Goal: Transaction & Acquisition: Purchase product/service

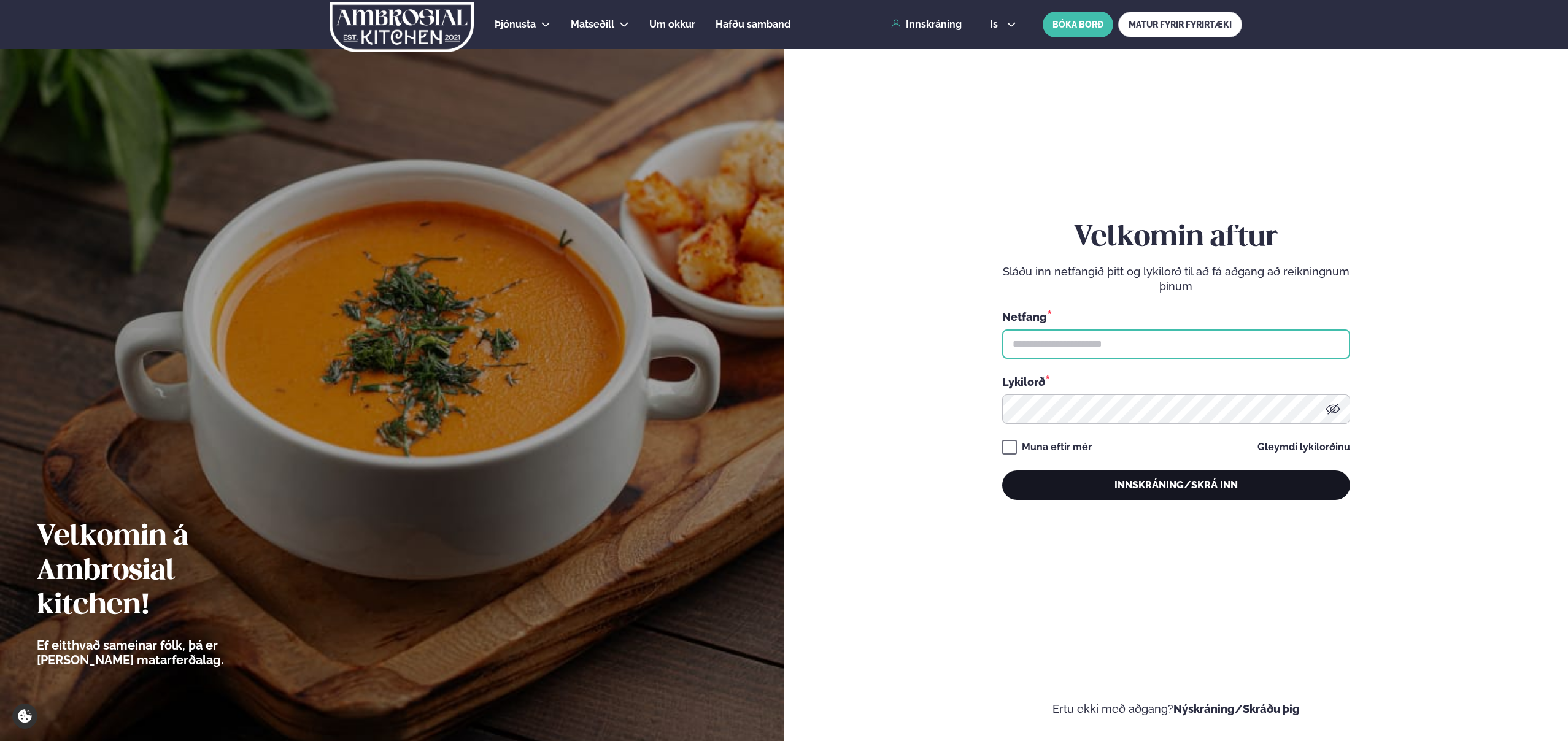
type input "**********"
click at [1176, 486] on button "Innskráning/Skrá inn" at bounding box center [1176, 485] width 348 height 30
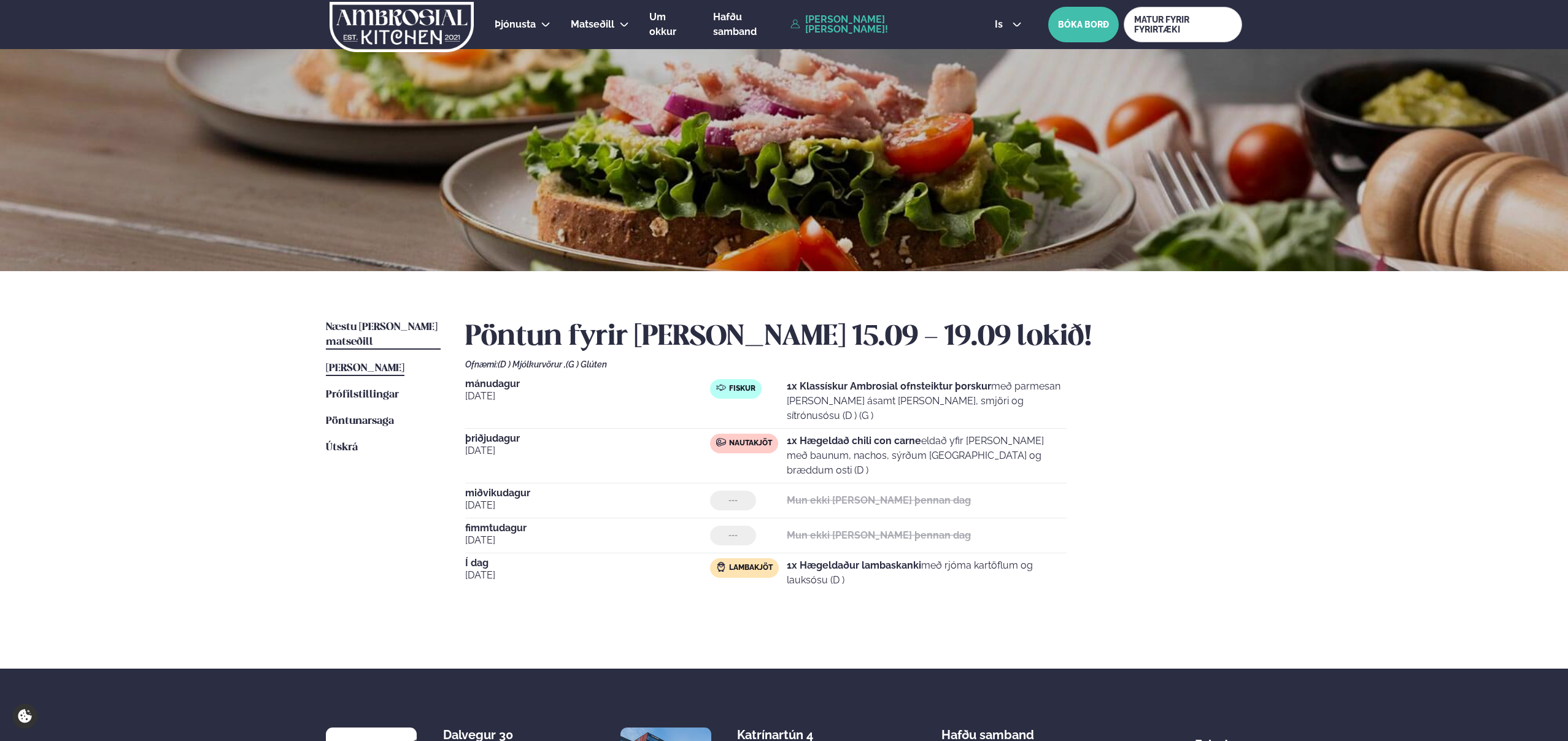
click at [382, 328] on span "Næstu [PERSON_NAME] matseðill" at bounding box center [382, 334] width 112 height 25
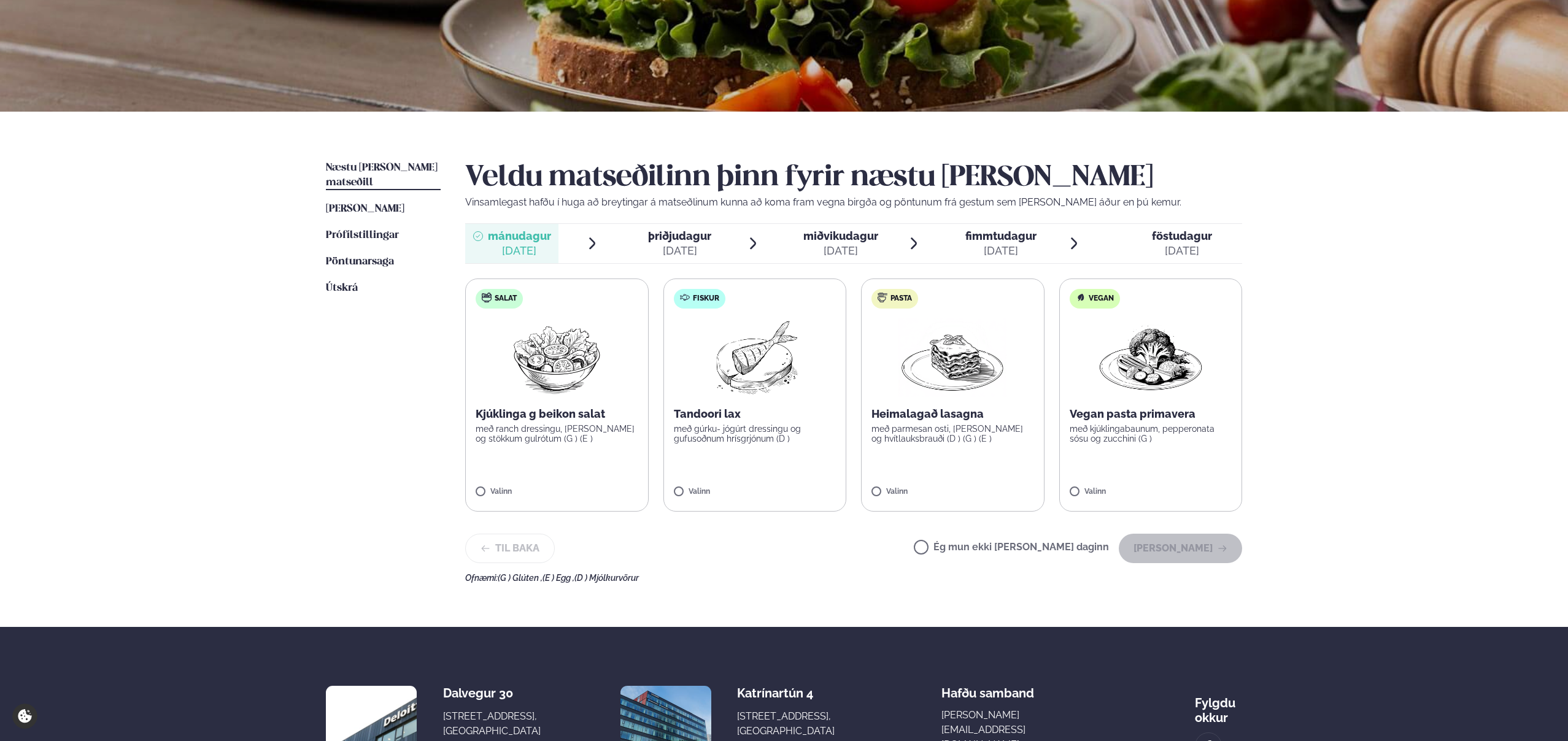
scroll to position [162, 0]
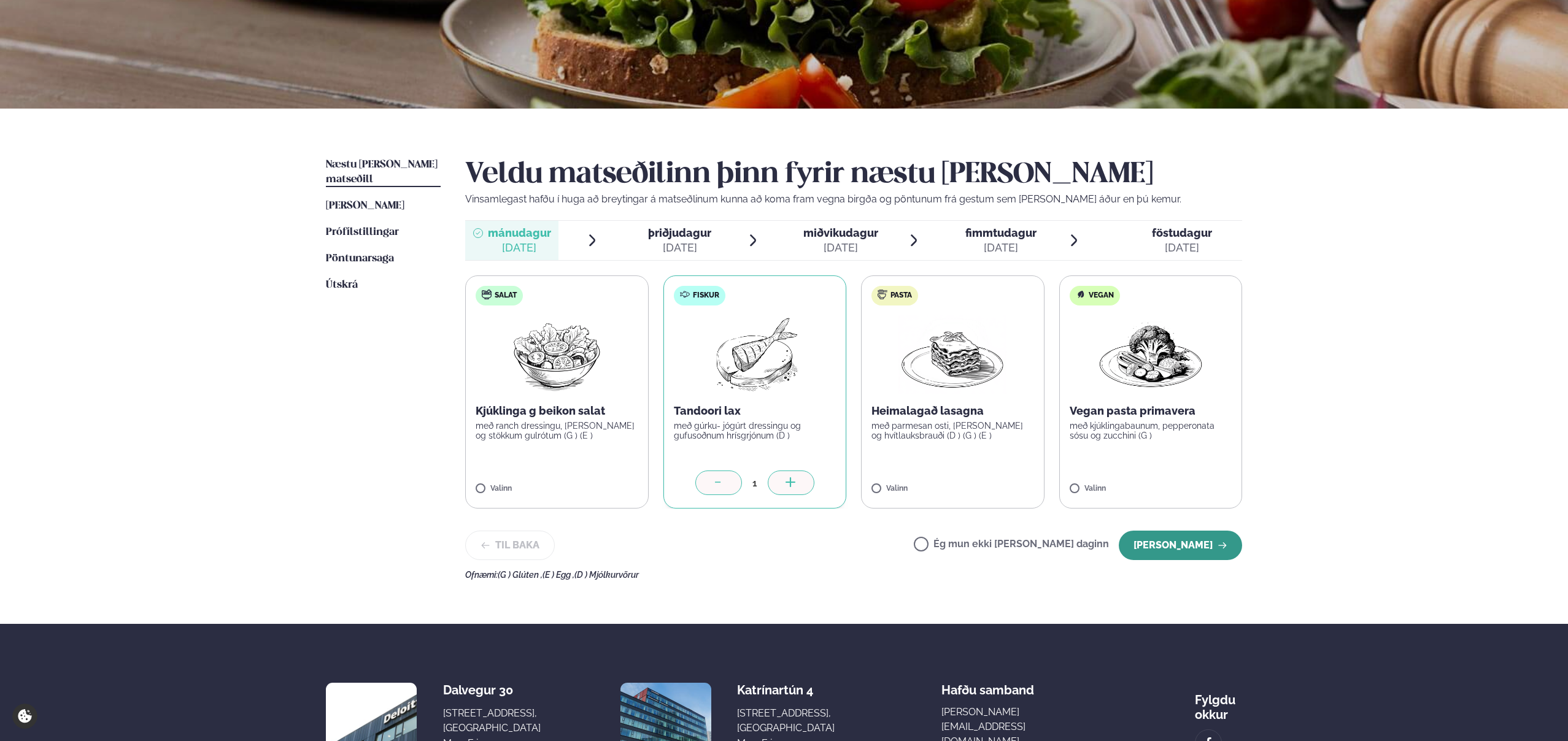
click at [1173, 539] on button "[PERSON_NAME]" at bounding box center [1180, 546] width 123 height 30
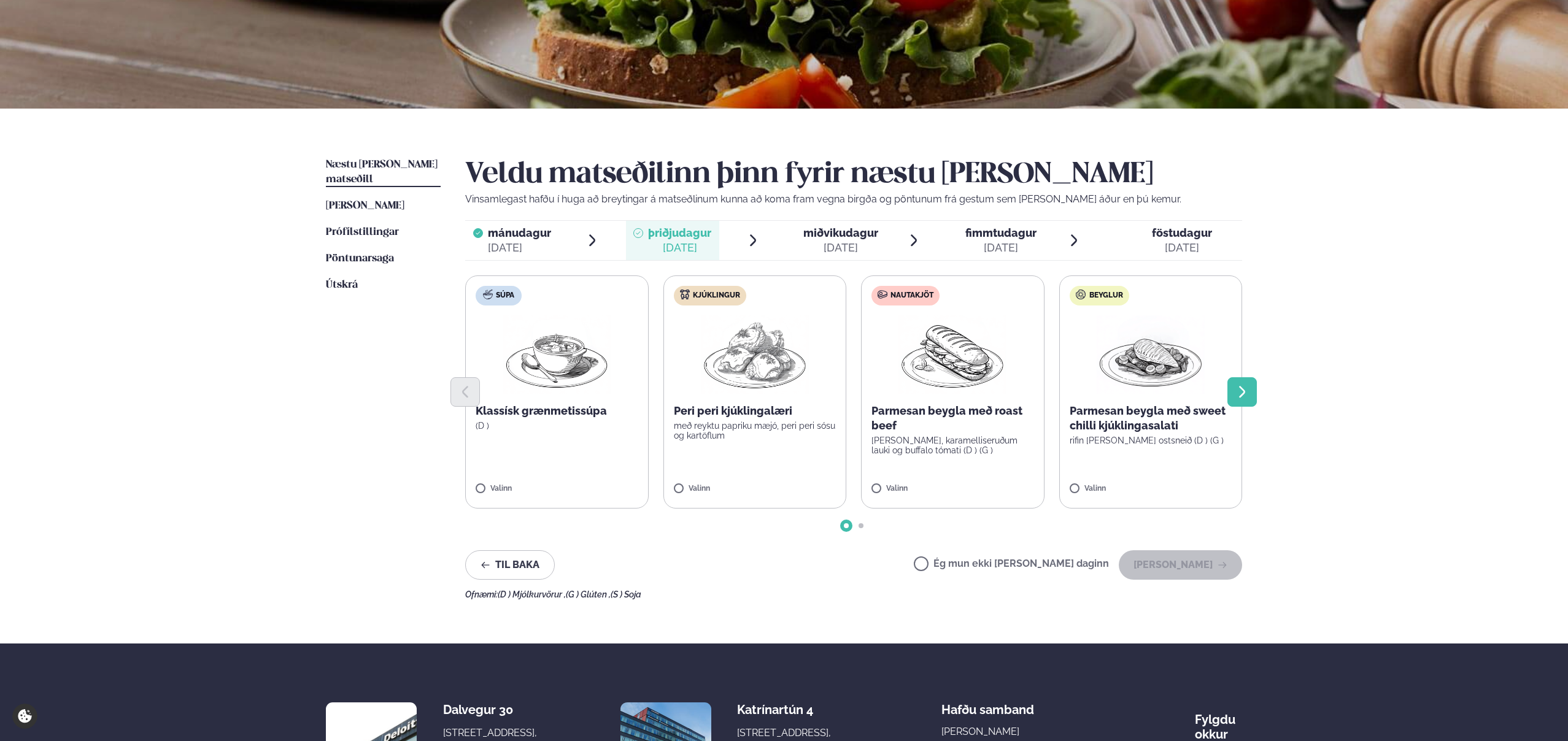
click at [1242, 388] on icon "Next slide" at bounding box center [1242, 392] width 6 height 12
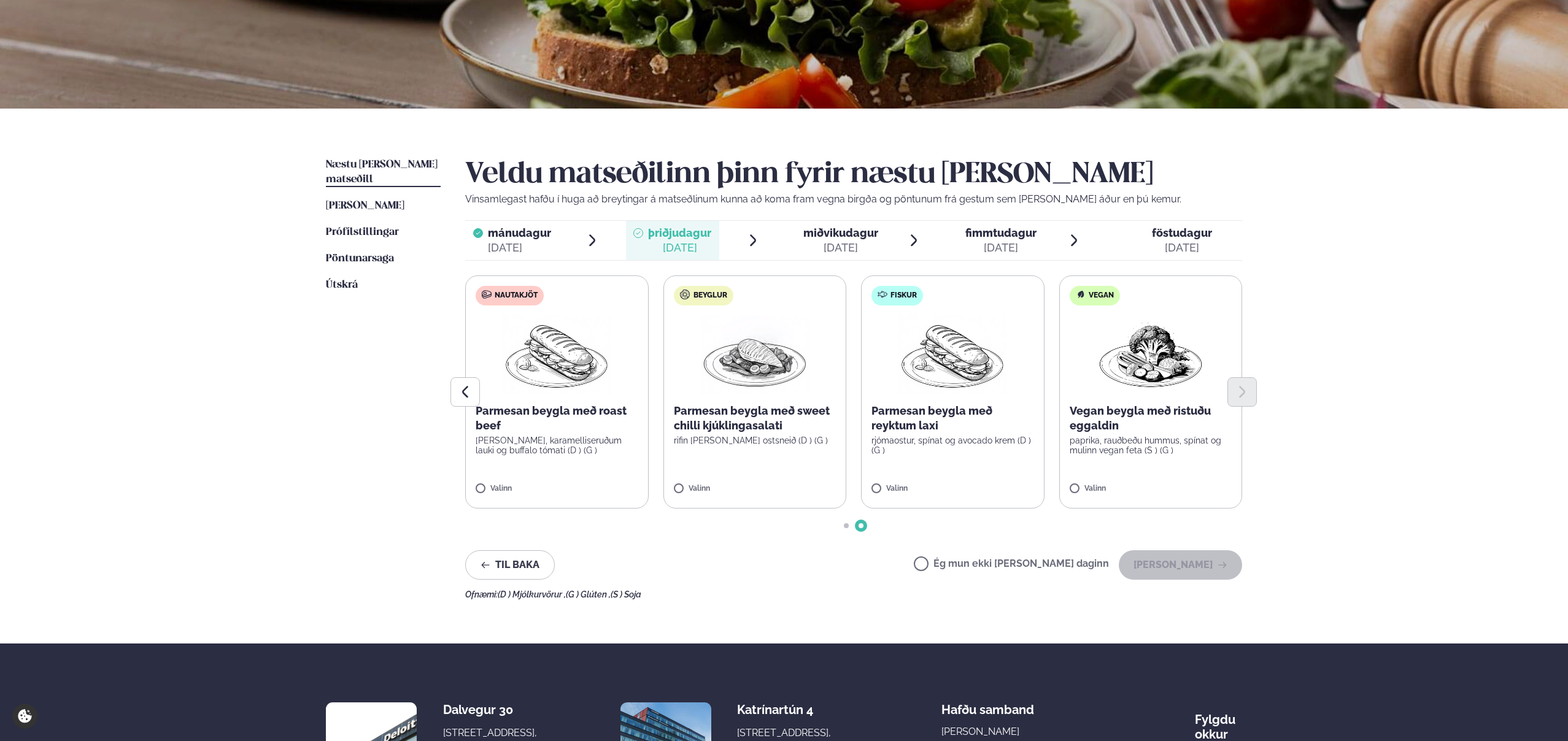
click at [739, 424] on p "Parmesan beygla með sweet chilli kjúklingasalati" at bounding box center [755, 418] width 163 height 30
click at [1203, 567] on button "[PERSON_NAME]" at bounding box center [1180, 565] width 123 height 30
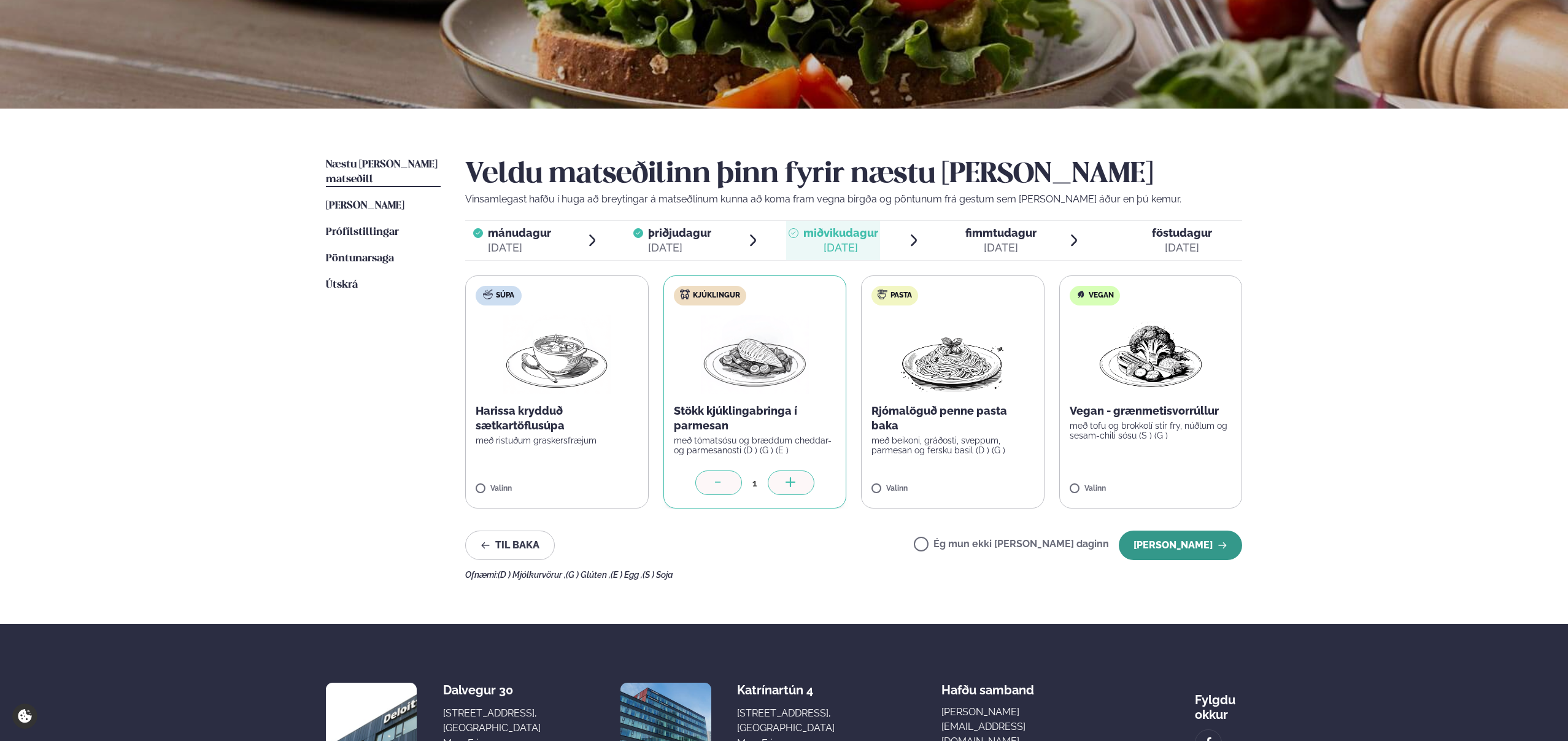
click at [1175, 541] on button "[PERSON_NAME]" at bounding box center [1180, 546] width 123 height 30
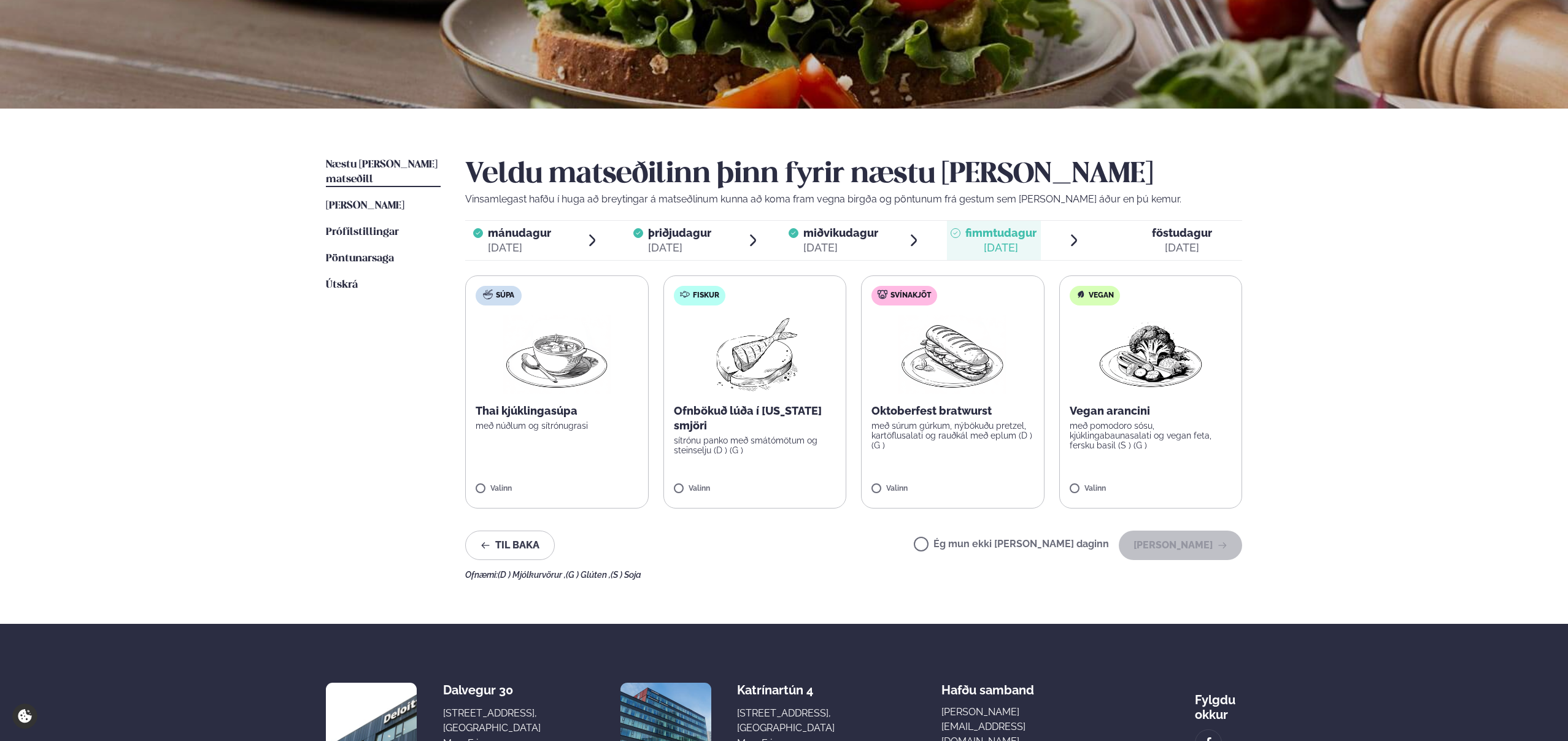
click at [914, 472] on label "Svínakjöt Oktoberfest bratwurst með súrum gúrkum, nýbökuðu pretzel, kartöflusal…" at bounding box center [952, 391] width 183 height 233
click at [1163, 544] on button "[PERSON_NAME]" at bounding box center [1180, 546] width 123 height 30
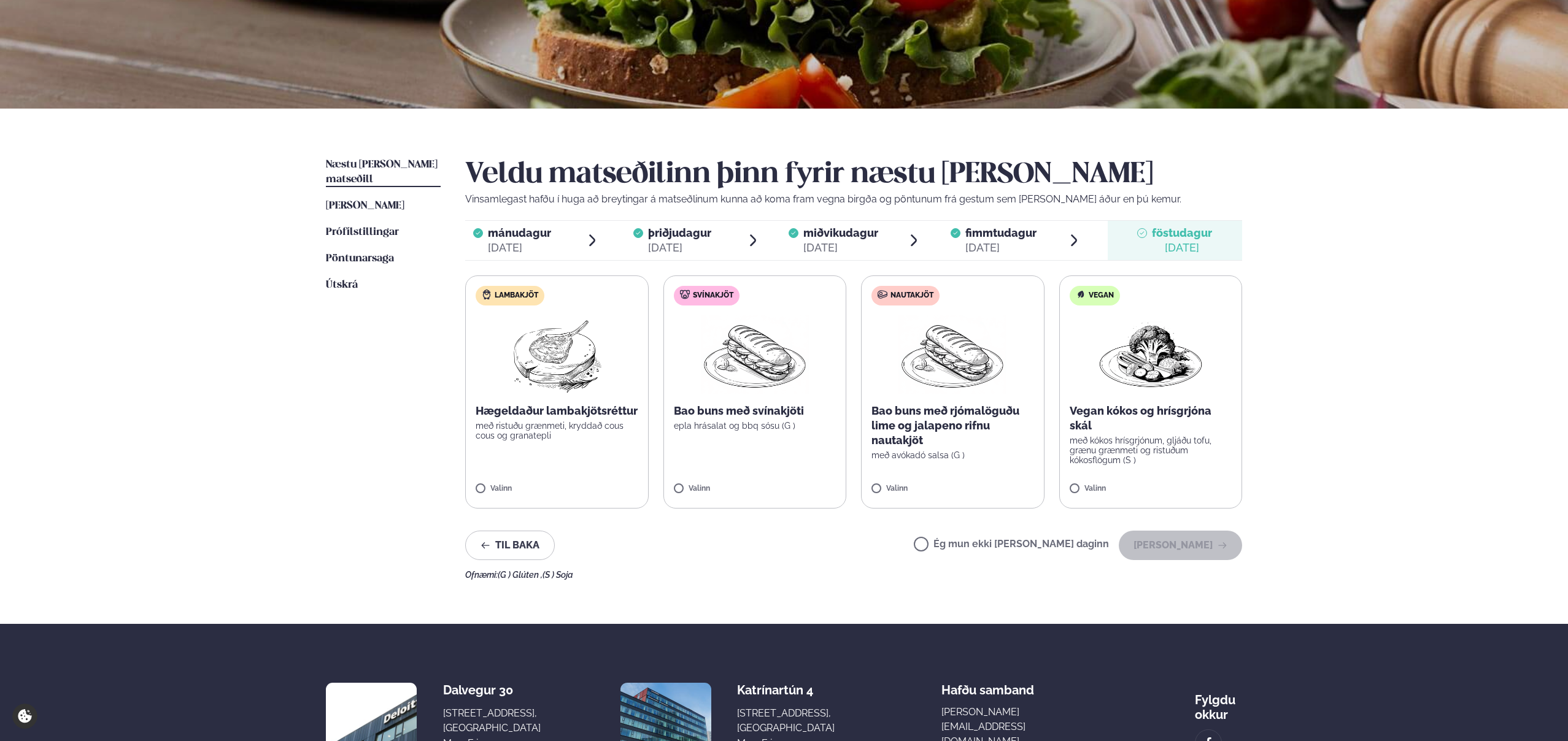
click at [734, 450] on label "Svínakjöt Bao buns með svínakjöti epla hrásalat og bbq sósu (G ) Valinn" at bounding box center [754, 391] width 183 height 233
click at [1193, 545] on button "[PERSON_NAME]" at bounding box center [1180, 546] width 123 height 30
